Goal: Communication & Community: Answer question/provide support

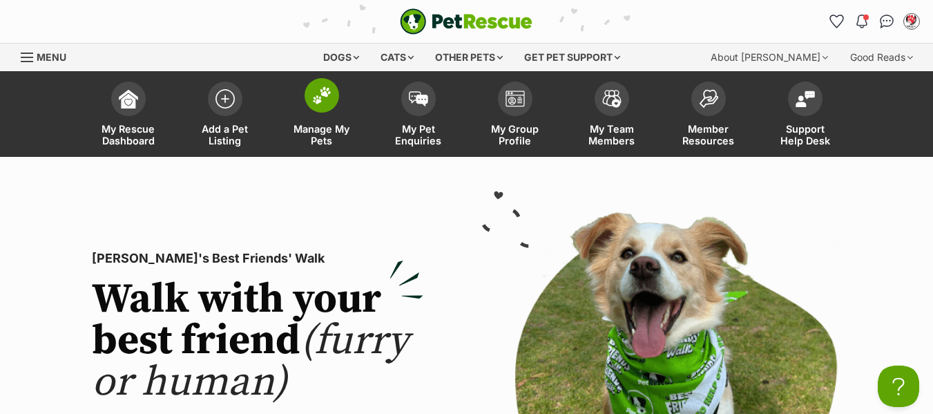
click at [325, 135] on span "Manage My Pets" at bounding box center [322, 134] width 62 height 23
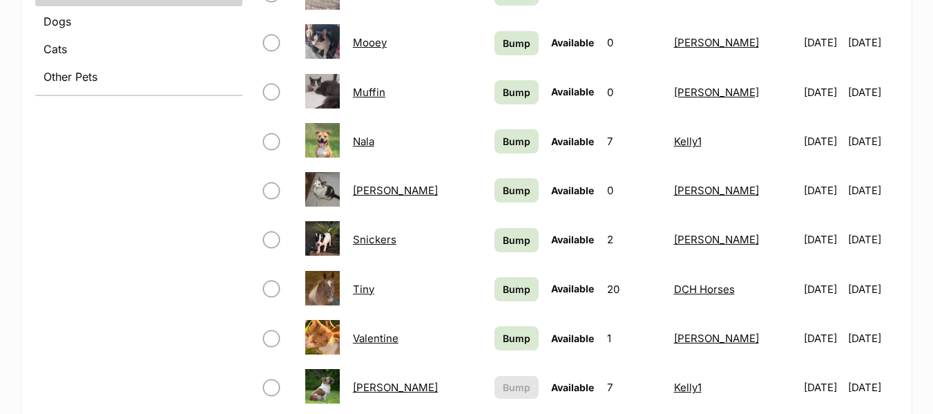
scroll to position [760, 0]
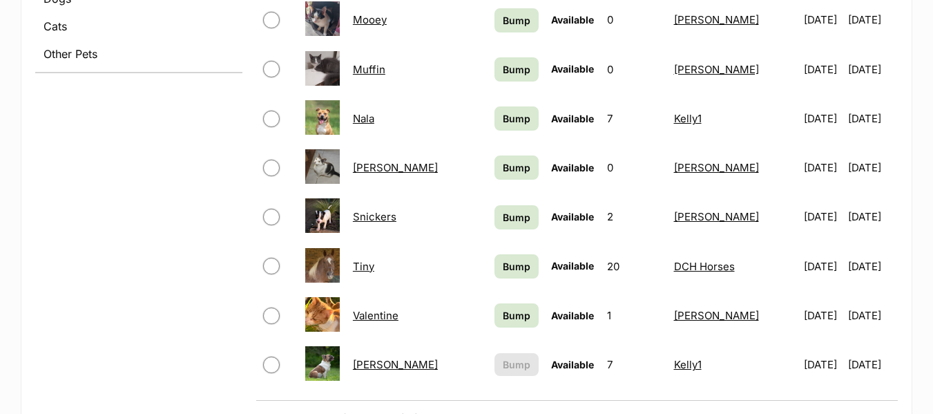
click at [374, 363] on link "[PERSON_NAME]" at bounding box center [395, 364] width 85 height 13
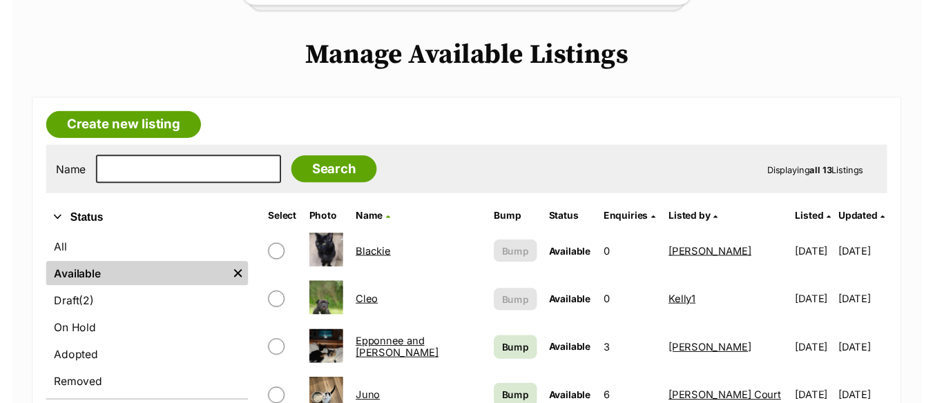
scroll to position [0, 0]
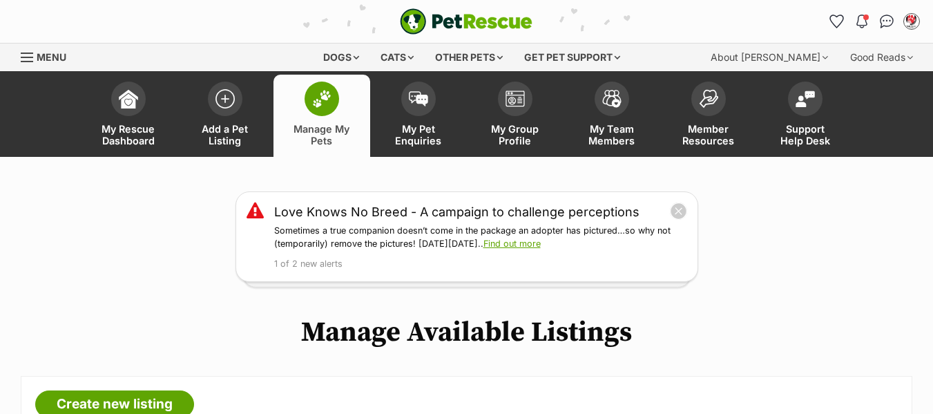
click at [26, 54] on div "Menu" at bounding box center [28, 57] width 14 height 11
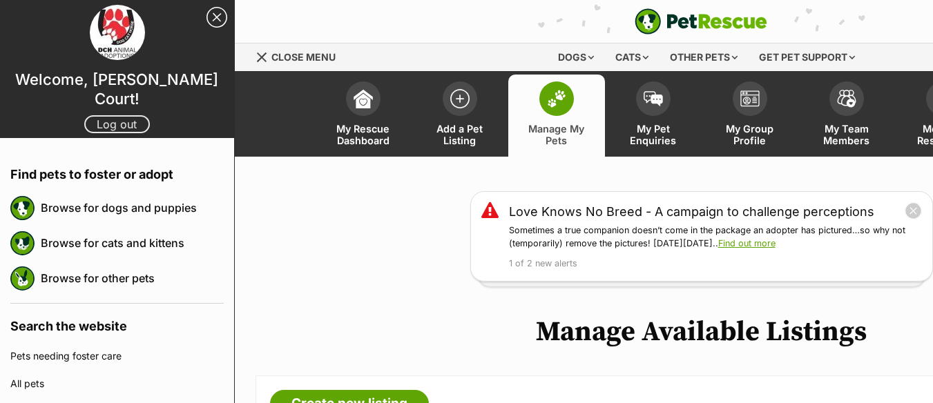
click at [106, 115] on link "Log out" at bounding box center [117, 124] width 66 height 18
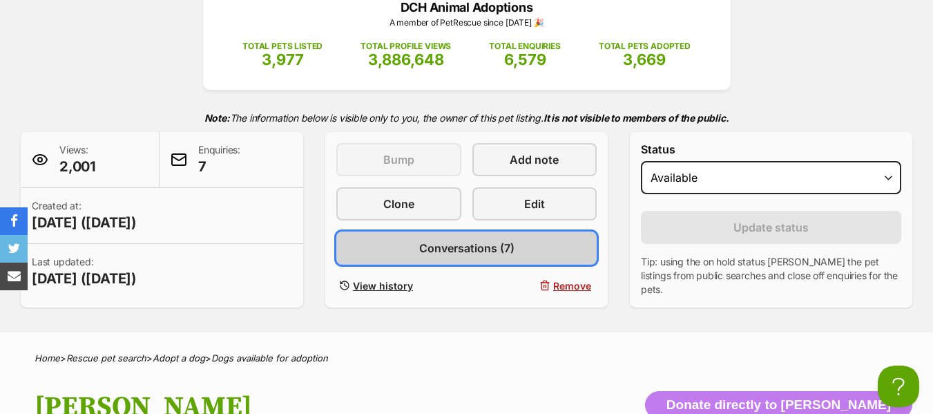
click at [441, 242] on span "Conversations (7)" at bounding box center [466, 248] width 95 height 17
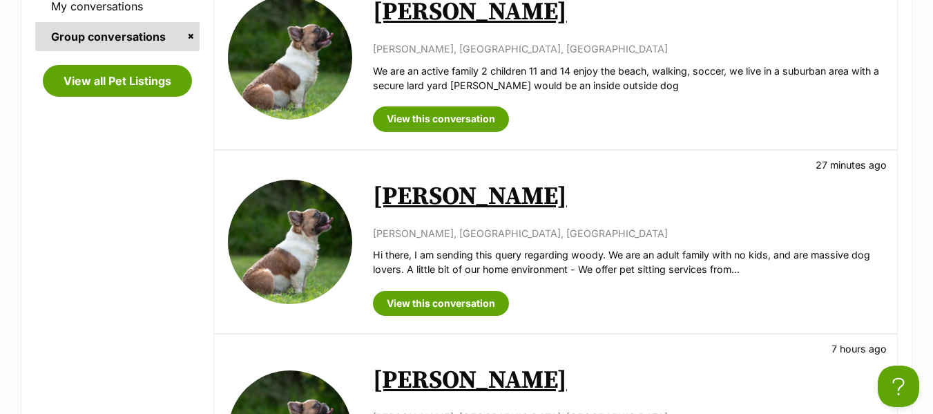
scroll to position [553, 0]
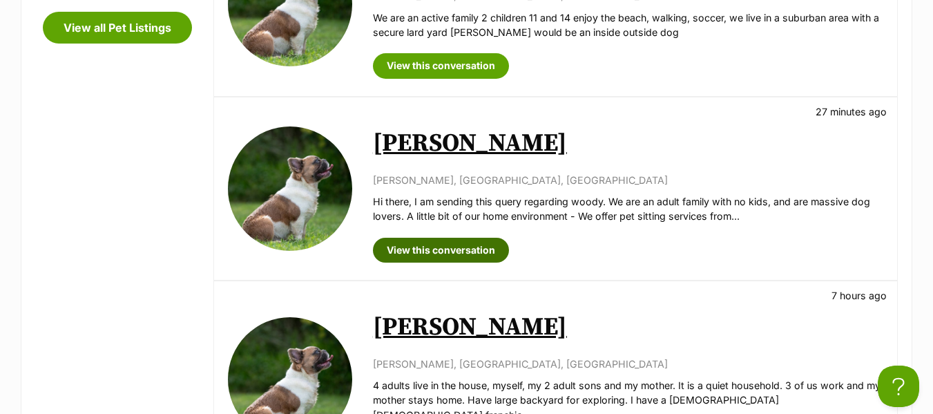
click at [462, 246] on link "View this conversation" at bounding box center [441, 250] width 136 height 25
click at [442, 248] on link "View this conversation" at bounding box center [441, 250] width 136 height 25
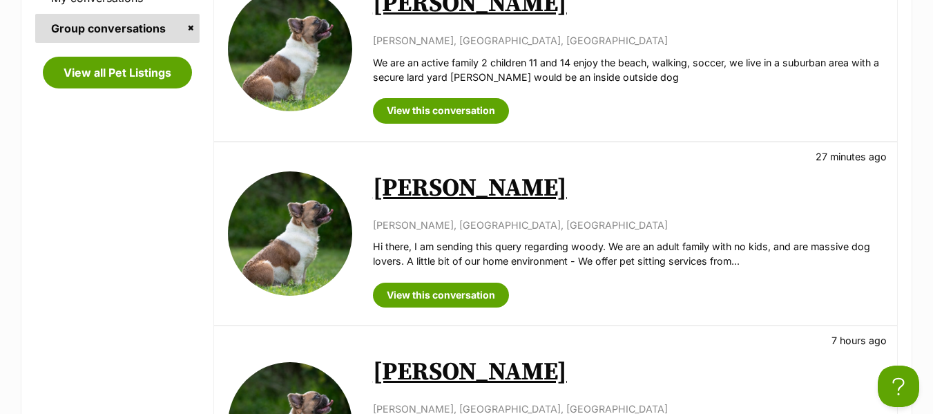
scroll to position [484, 0]
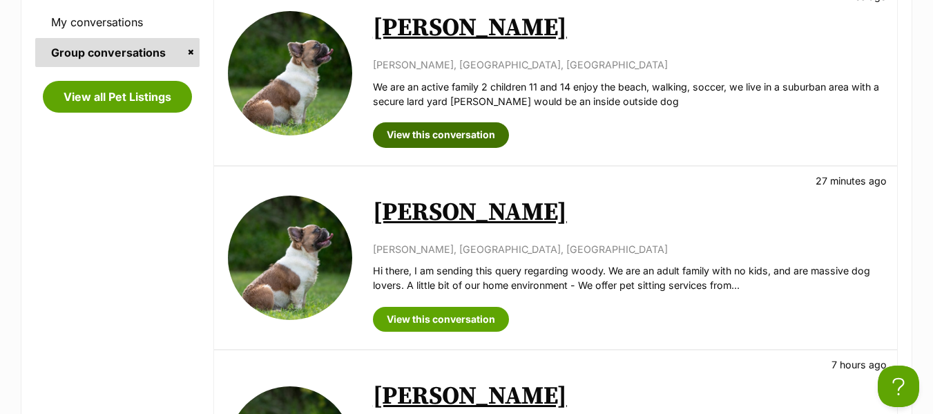
click at [428, 128] on link "View this conversation" at bounding box center [441, 134] width 136 height 25
